Goal: Task Accomplishment & Management: Manage account settings

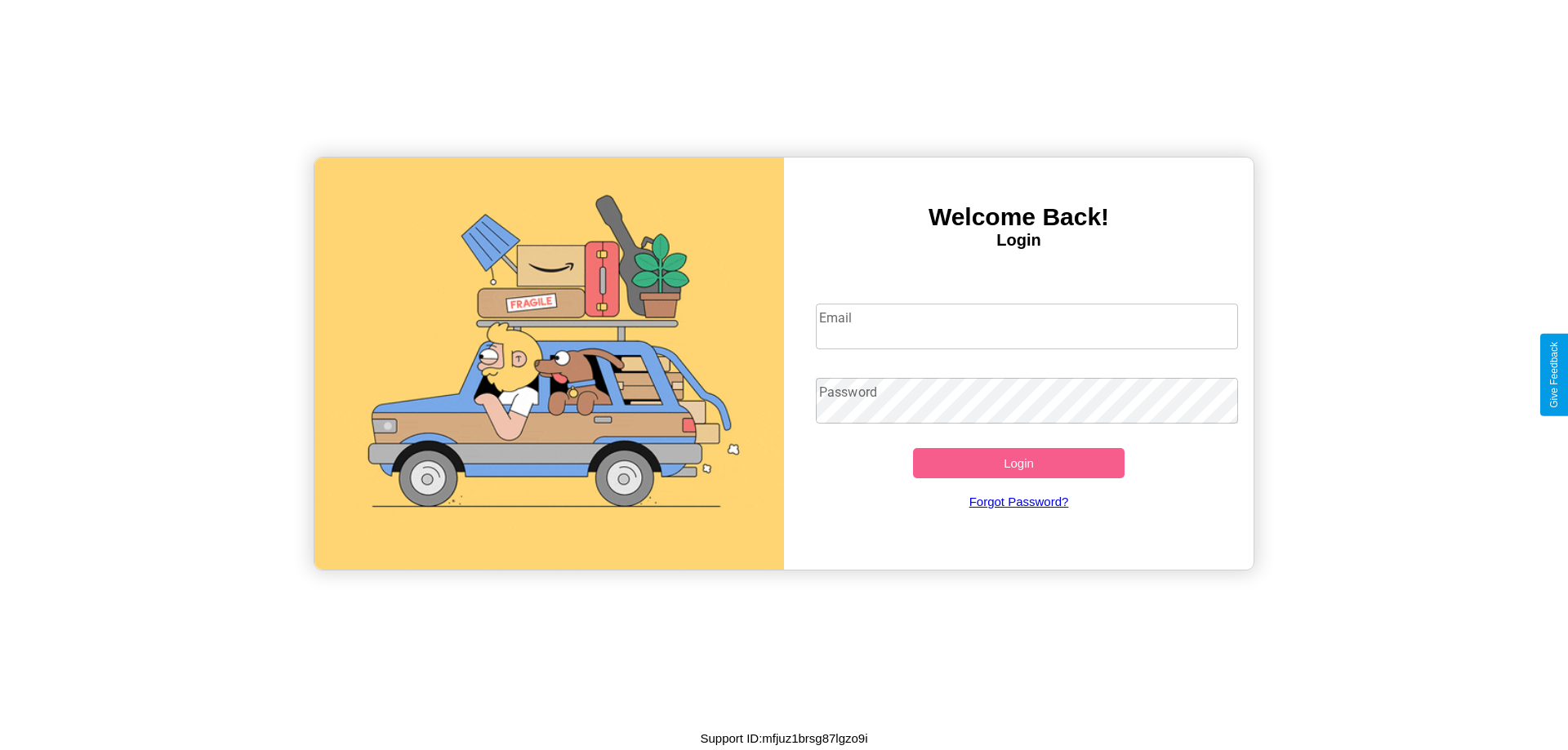
click at [1026, 326] on input "Email" at bounding box center [1027, 326] width 423 height 45
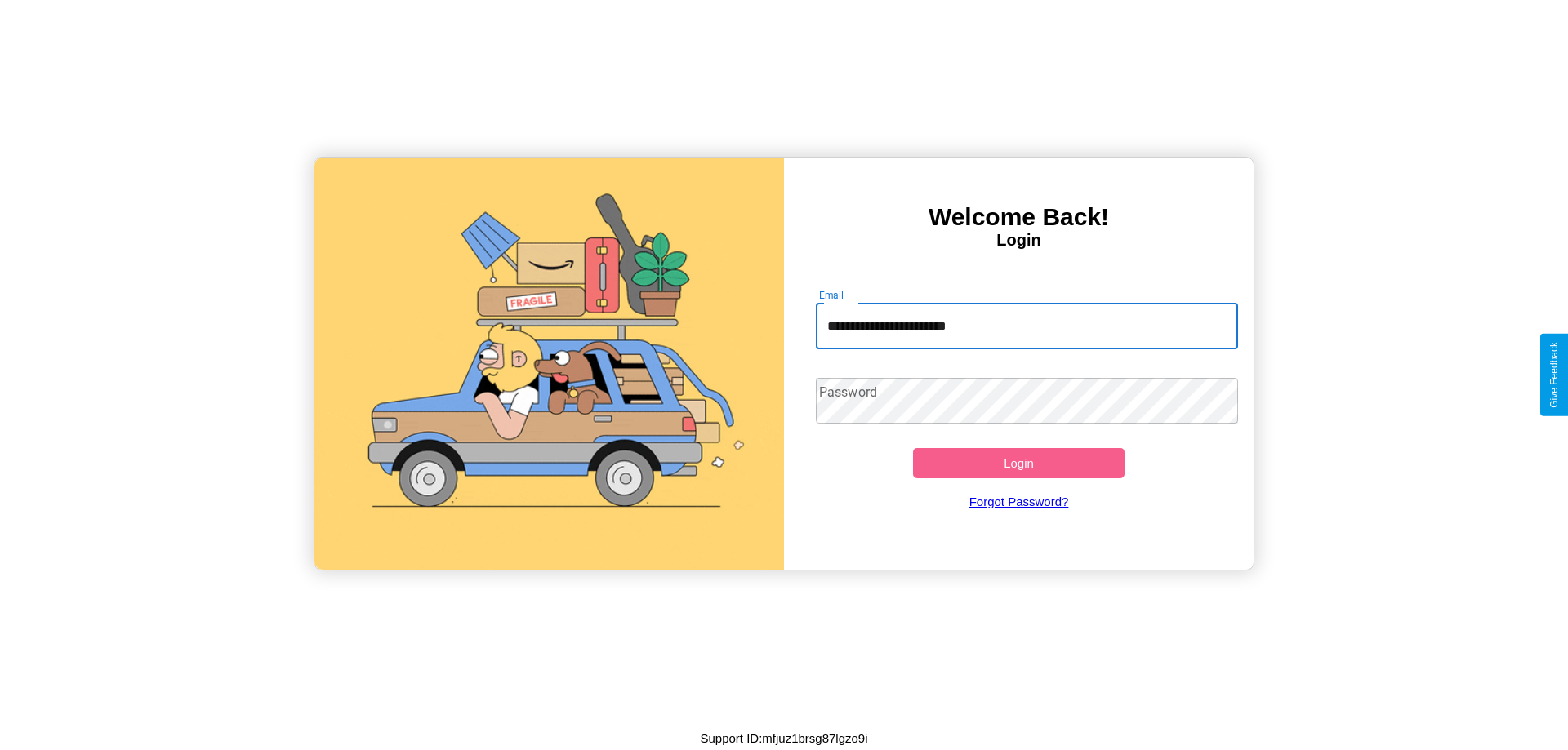
type input "**********"
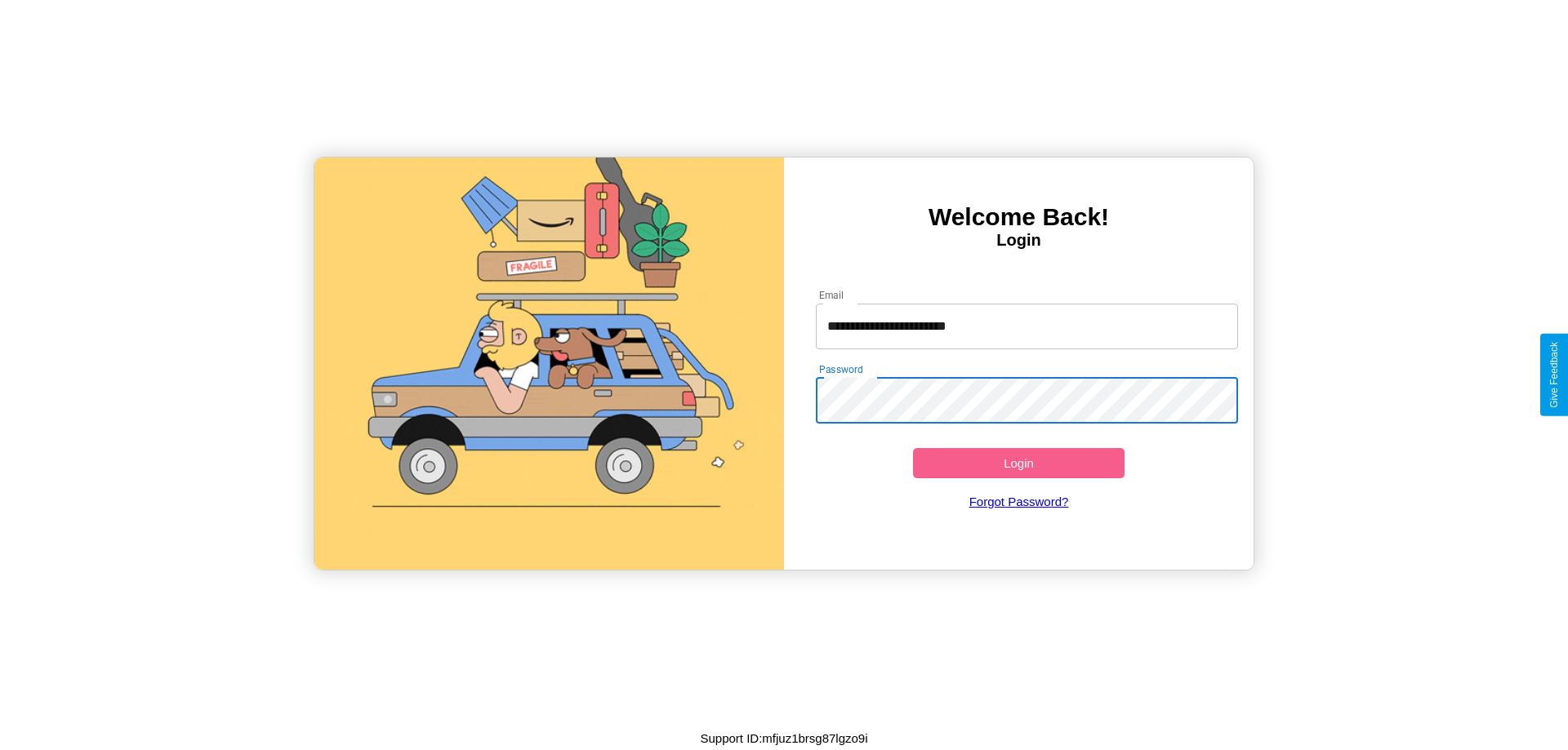
click at [1018, 463] on button "Login" at bounding box center [1018, 463] width 212 height 31
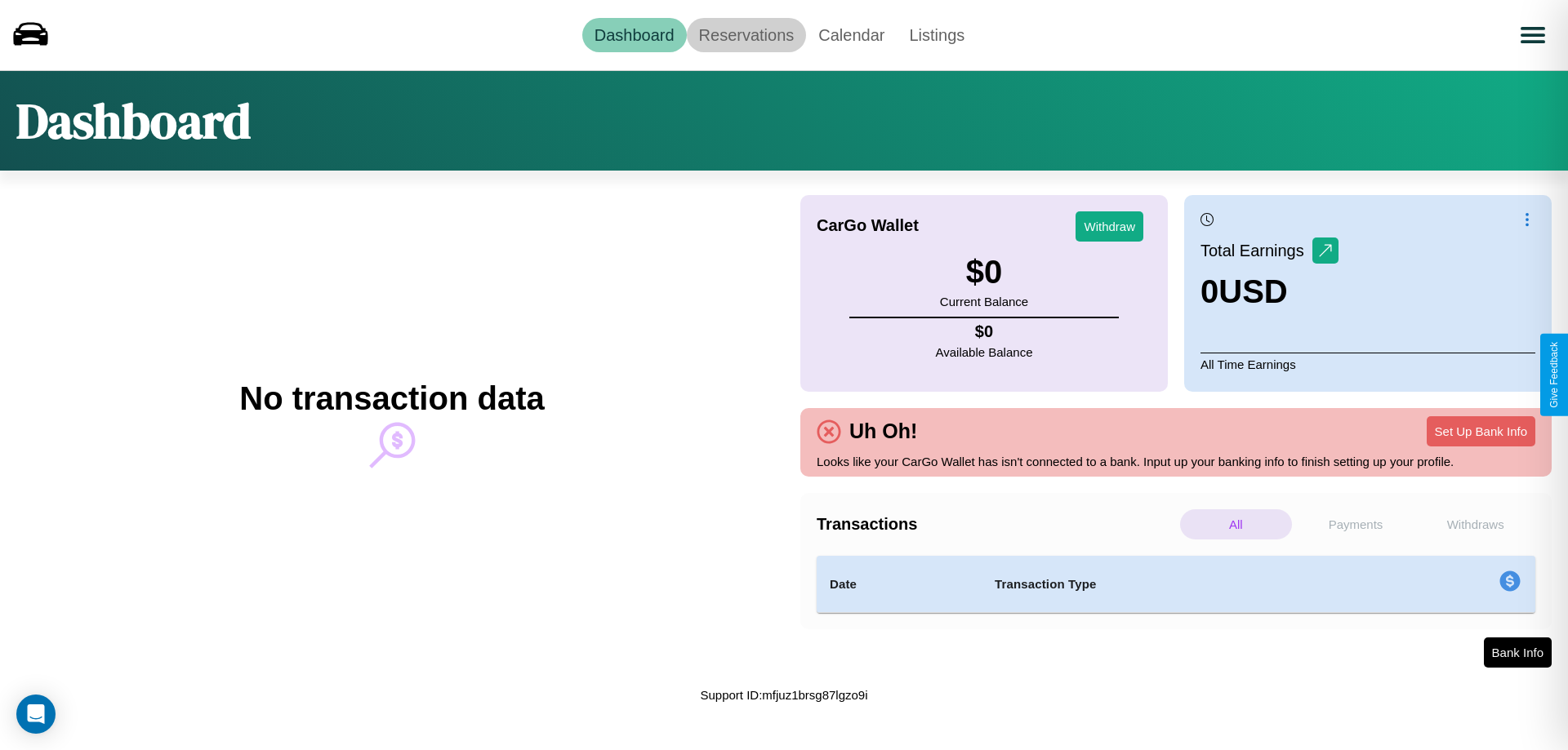
click at [745, 34] on link "Reservations" at bounding box center [747, 34] width 120 height 34
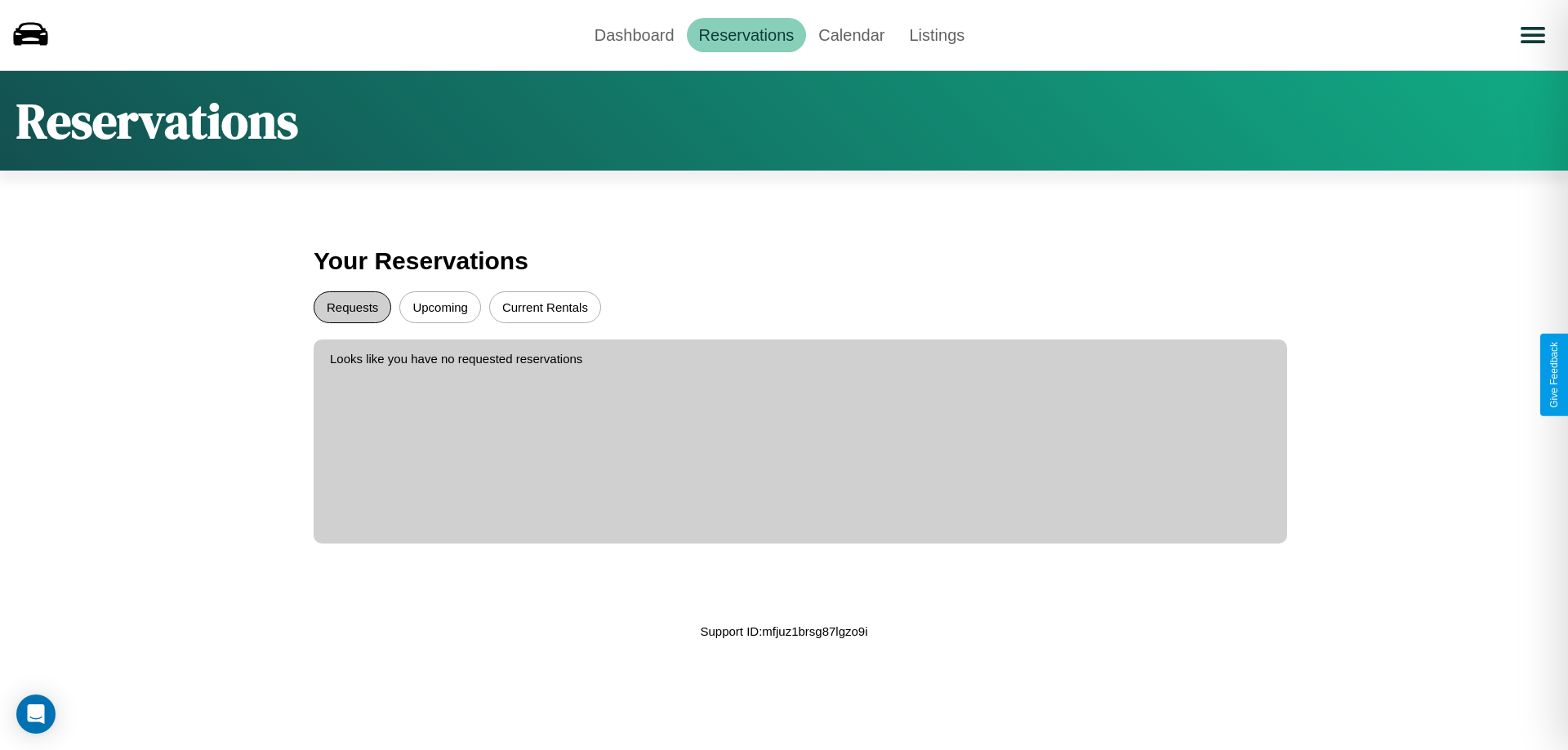
click at [352, 307] on button "Requests" at bounding box center [352, 307] width 78 height 32
click at [545, 307] on button "Current Rentals" at bounding box center [544, 307] width 111 height 32
